Goal: Use online tool/utility: Use online tool/utility

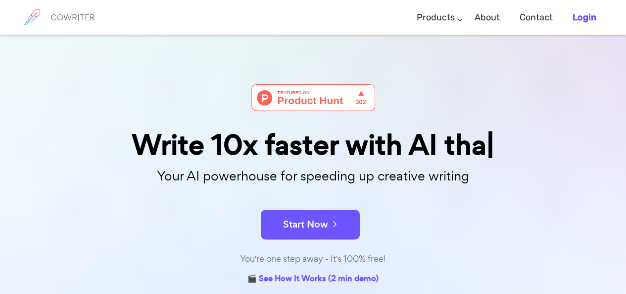
click at [588, 17] on b "Login" at bounding box center [585, 17] width 24 height 11
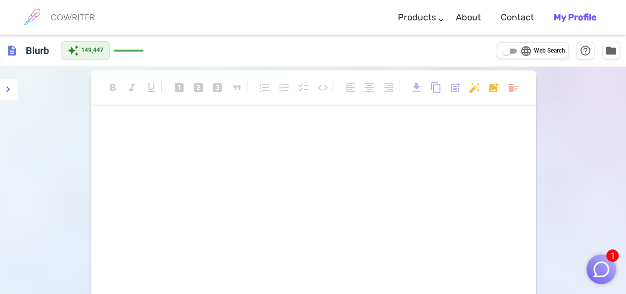
click at [298, 133] on div "﻿ ﻿ ﻿ ﻿ ﻿" at bounding box center [313, 162] width 421 height 87
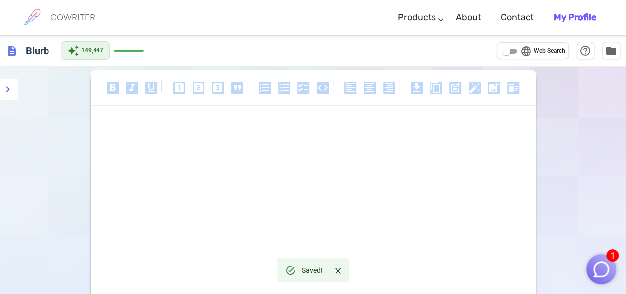
drag, startPoint x: 288, startPoint y: 218, endPoint x: 81, endPoint y: 86, distance: 245.8
click at [81, 86] on div "format_bold format_italic format_underlined looks_one looks_two looks_3 format_…" at bounding box center [313, 236] width 626 height 339
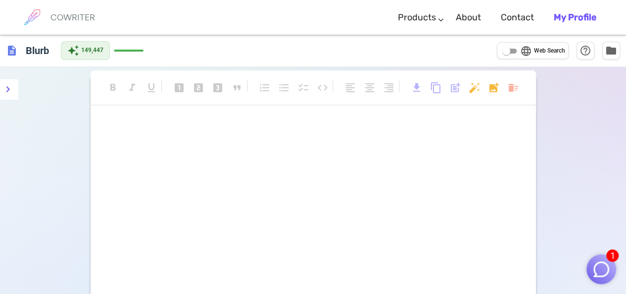
click at [378, 144] on p "﻿" at bounding box center [313, 145] width 421 height 14
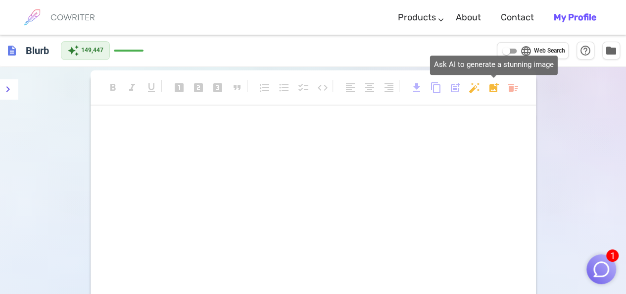
click at [493, 85] on body "1 COWRITER Products Writing Marketing Emails Images (soon) About Contact My Pro…" at bounding box center [313, 203] width 626 height 406
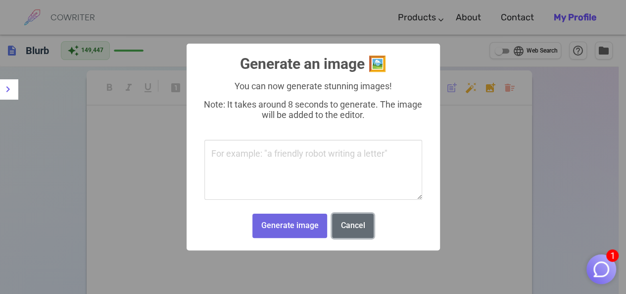
click at [365, 222] on button "Cancel" at bounding box center [353, 225] width 42 height 24
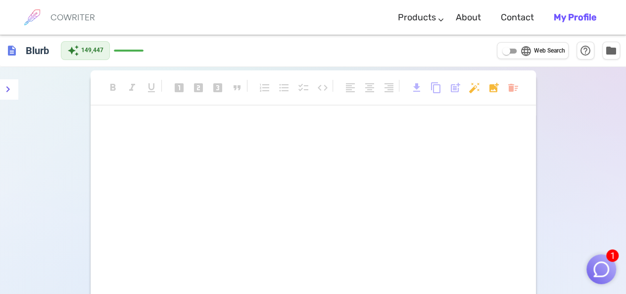
click at [481, 85] on div "format_bold format_italic format_underlined looks_one looks_two looks_3 format_…" at bounding box center [314, 92] width 446 height 26
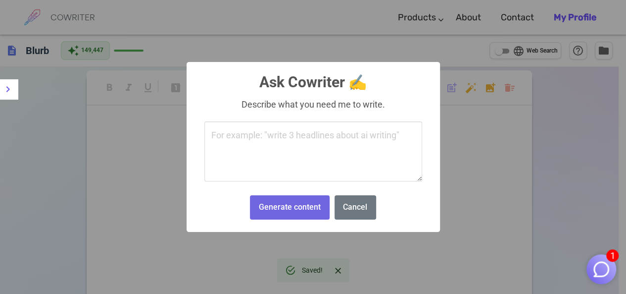
click at [477, 87] on body "1 COWRITER Products Writing Marketing Emails Images (soon) About Contact My Pro…" at bounding box center [313, 202] width 626 height 405
click at [341, 150] on textarea at bounding box center [313, 151] width 218 height 60
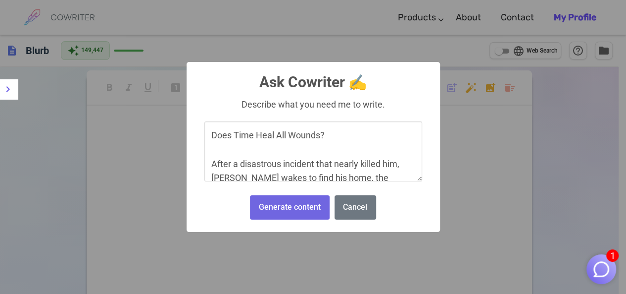
click at [209, 136] on textarea "Does Time Heal All Wounds? After a disastrous incident that nearly killed him, …" at bounding box center [313, 151] width 218 height 60
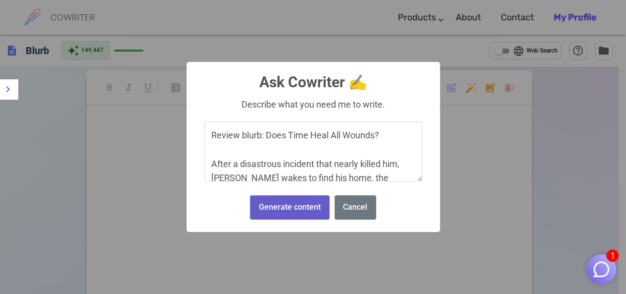
type textarea "Review blurb: Does Time Heal All Wounds? After a disastrous incident that nearl…"
click at [292, 197] on button "Generate content" at bounding box center [289, 207] width 79 height 24
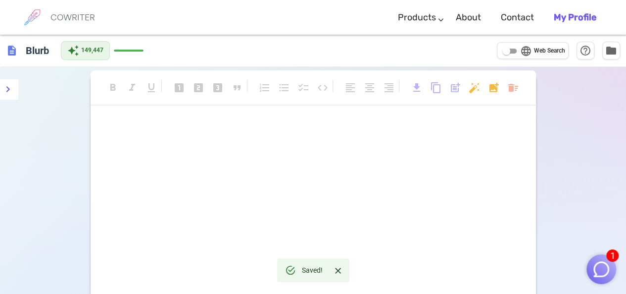
click at [132, 129] on p "﻿" at bounding box center [313, 126] width 421 height 14
